Goal: Information Seeking & Learning: Learn about a topic

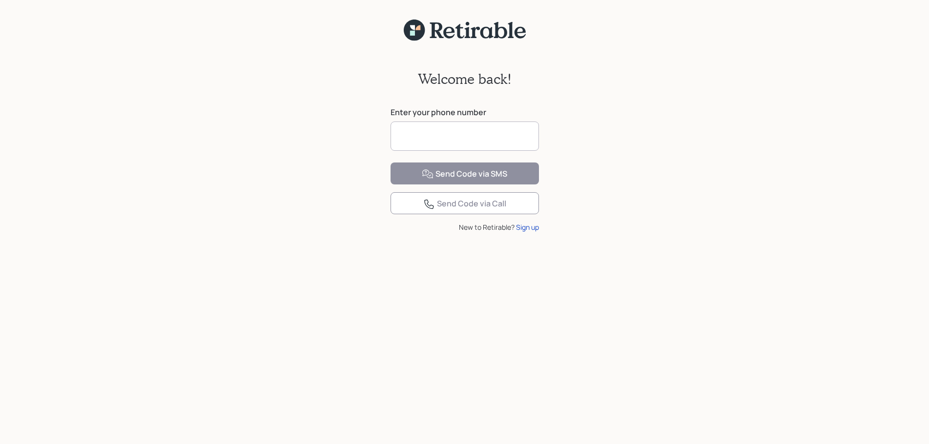
click at [439, 136] on input at bounding box center [465, 136] width 148 height 29
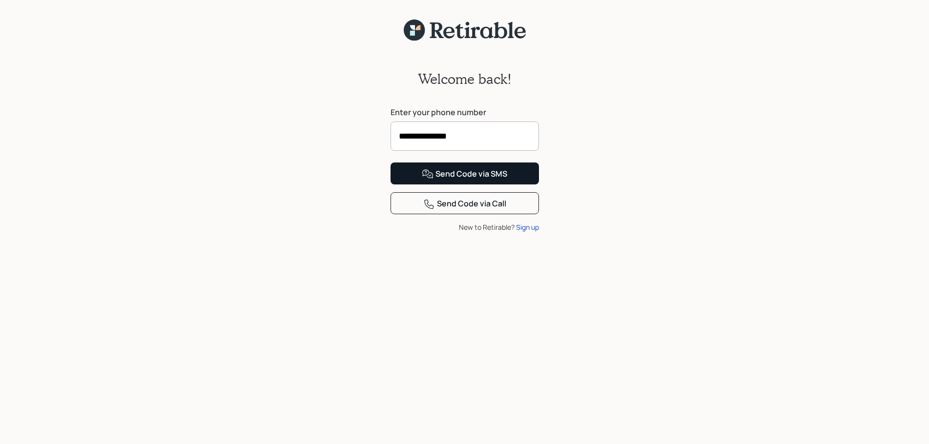
type input "**********"
click at [487, 180] on div "Send Code via SMS" at bounding box center [464, 175] width 85 height 12
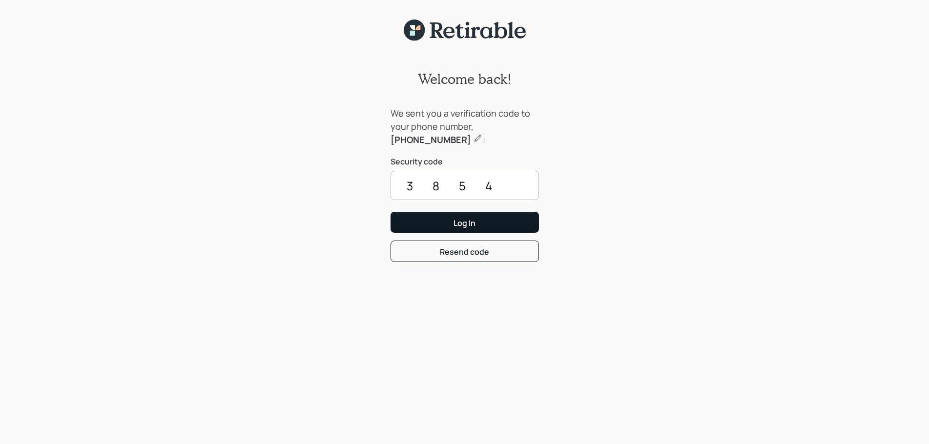
type input "3854"
click at [462, 222] on div "Log In" at bounding box center [465, 223] width 22 height 11
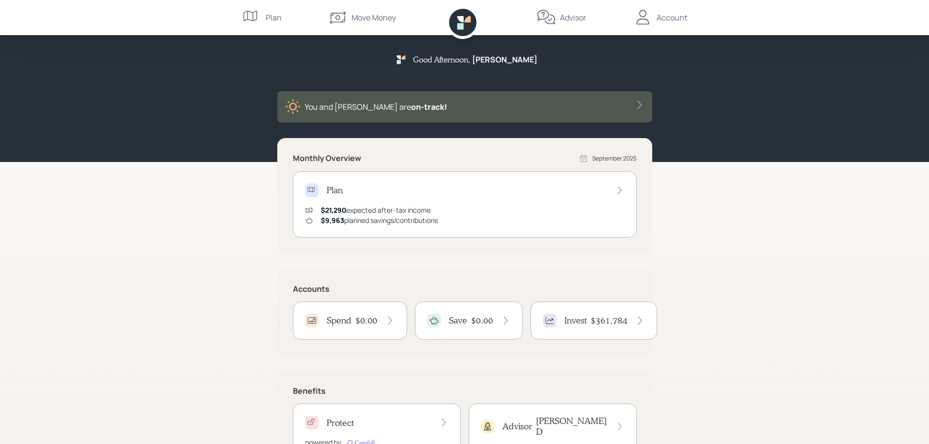
scroll to position [47, 0]
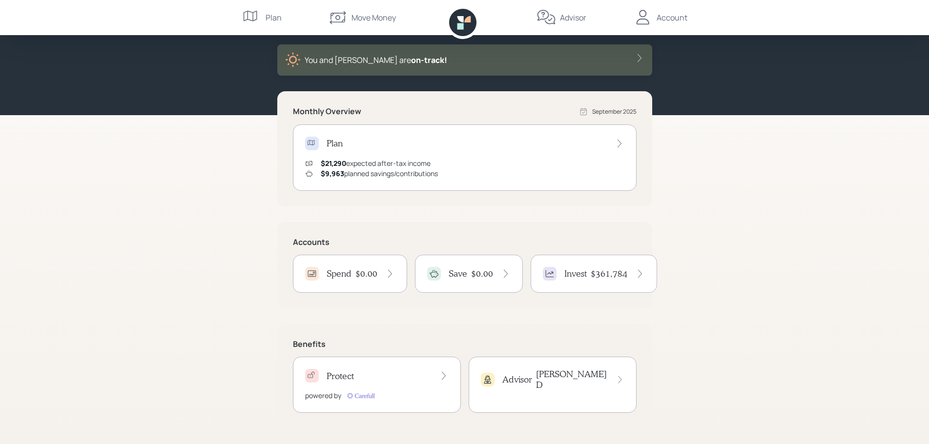
click at [628, 277] on div "$361,784" at bounding box center [618, 274] width 54 height 11
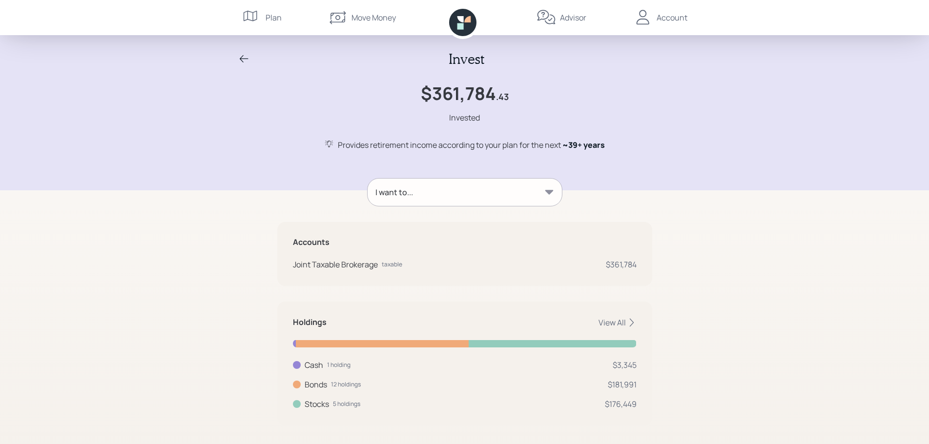
click at [569, 18] on div "Advisor" at bounding box center [573, 18] width 26 height 12
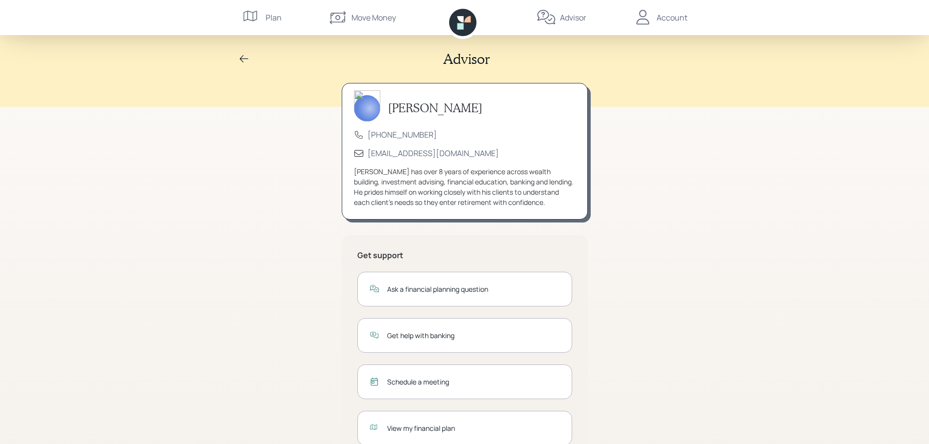
scroll to position [33, 0]
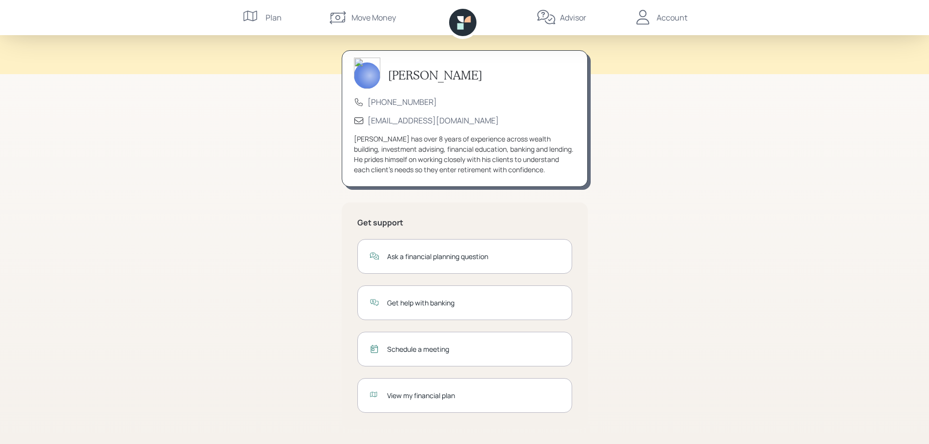
click at [412, 400] on div "View my financial plan" at bounding box center [473, 396] width 173 height 10
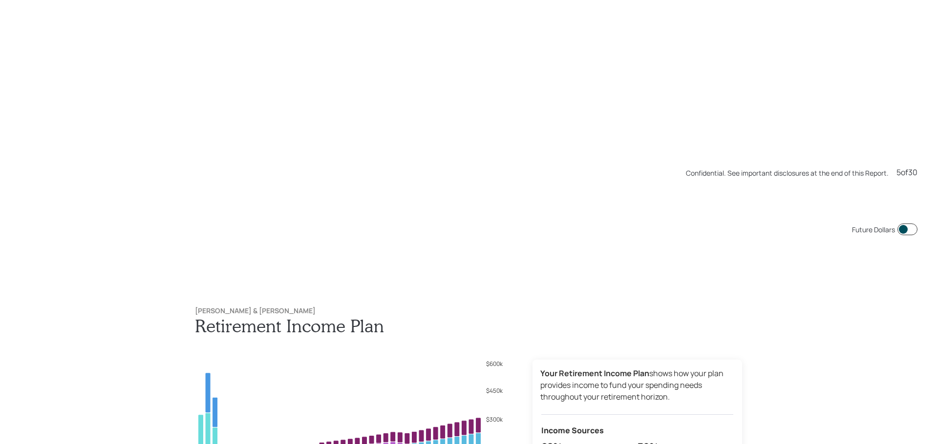
scroll to position [2222, 0]
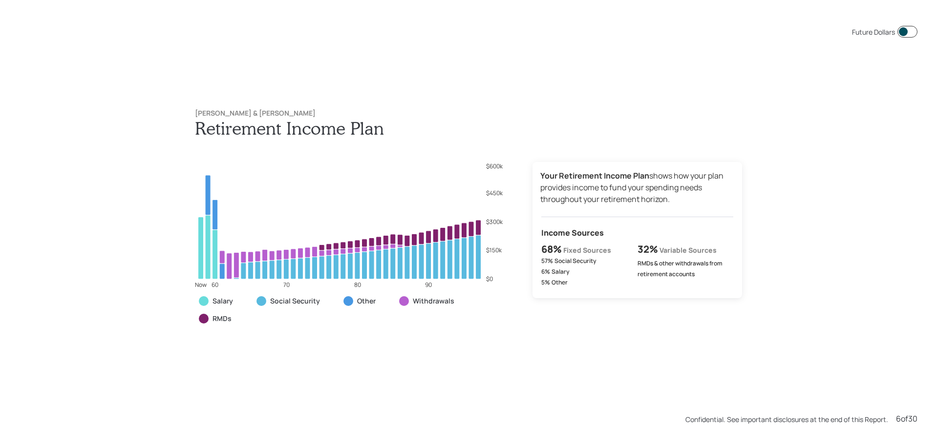
click at [832, 217] on div "Future Dollars [PERSON_NAME] & [PERSON_NAME] Retirement Income Plan Now 60 70 8…" at bounding box center [468, 222] width 937 height 444
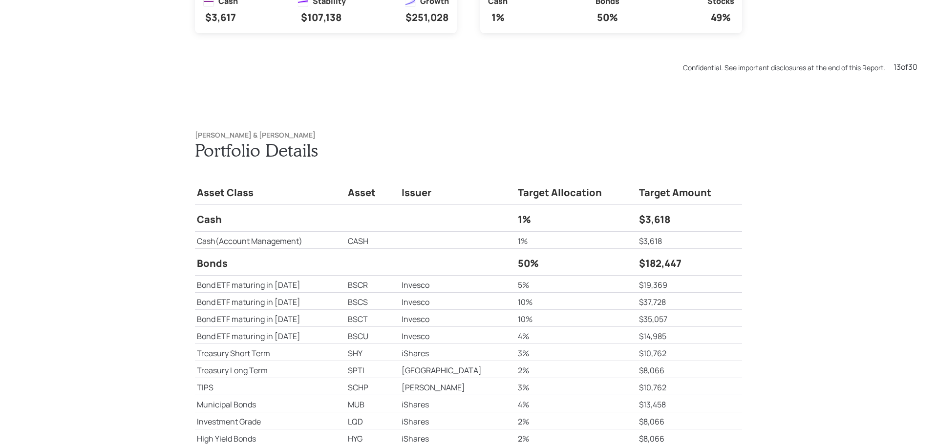
scroll to position [5778, 0]
